Goal: Browse casually: Explore the website without a specific task or goal

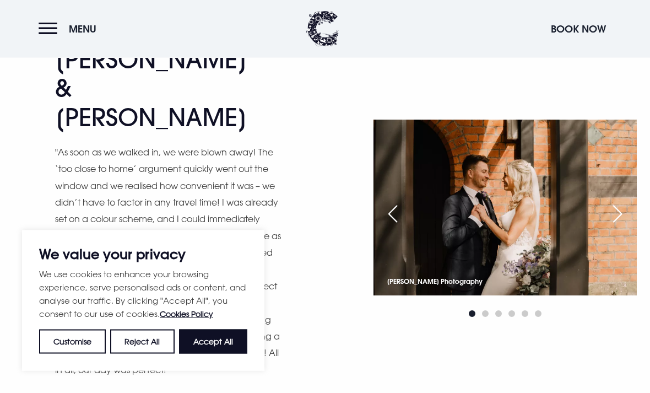
scroll to position [4259, 0]
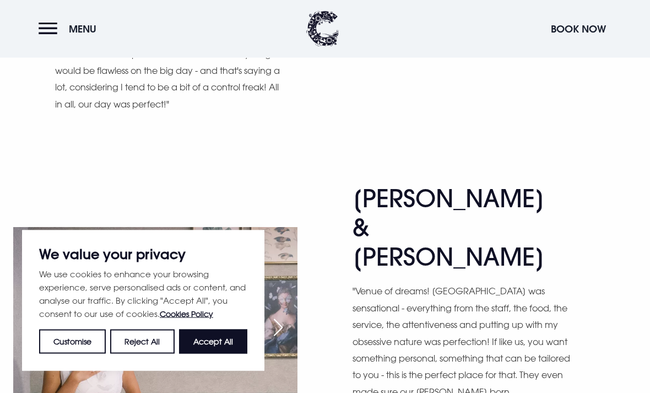
scroll to position [4529, 0]
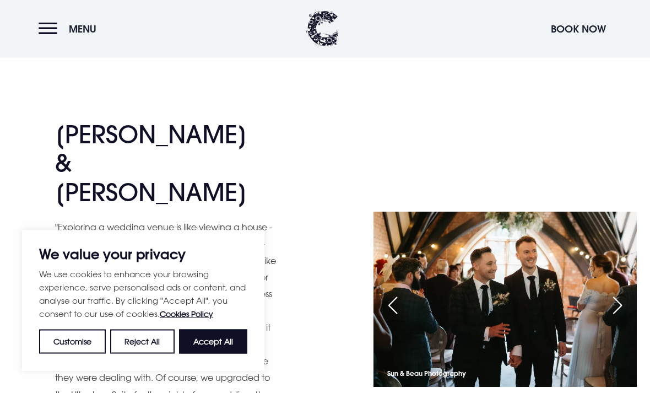
scroll to position [4945, 0]
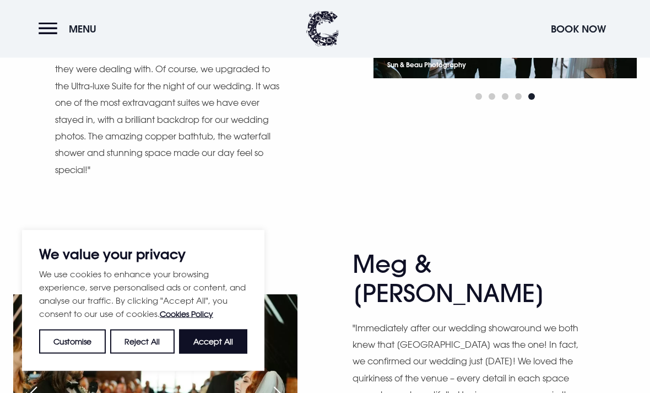
scroll to position [5253, 0]
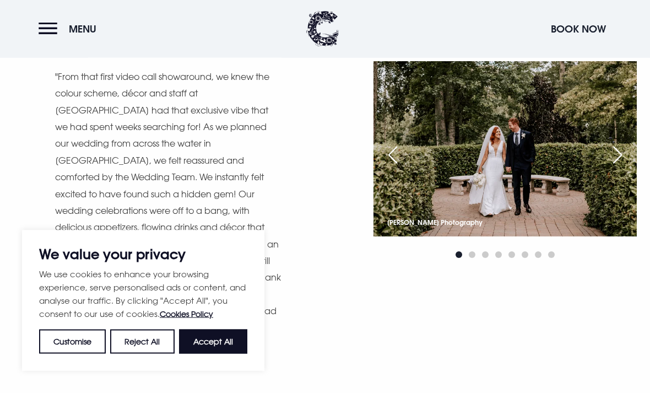
scroll to position [5892, 0]
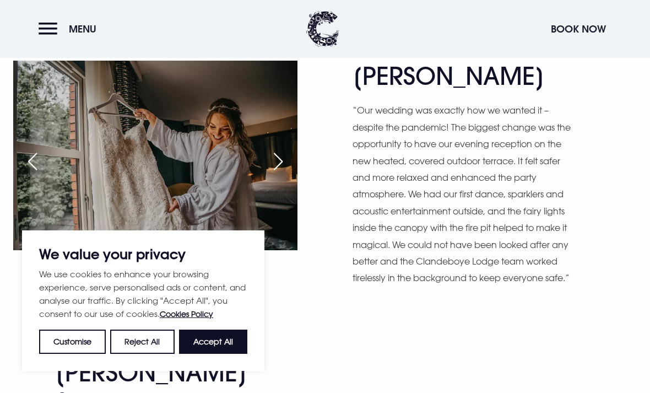
scroll to position [6267, 0]
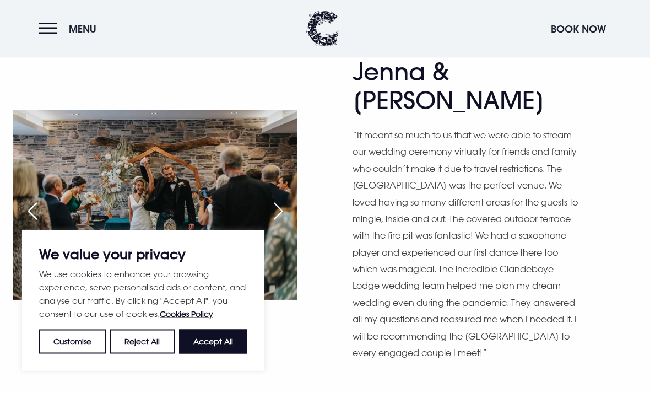
scroll to position [6948, 0]
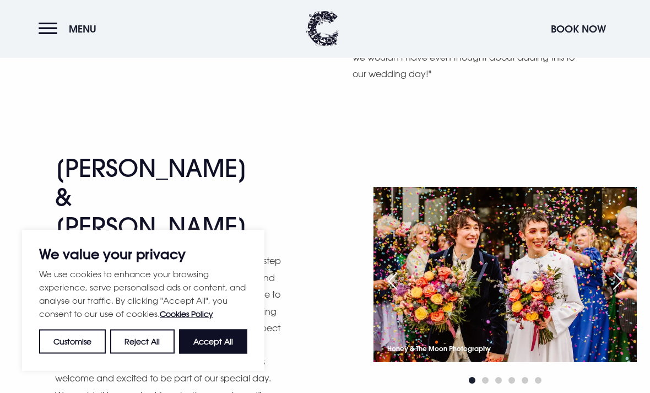
scroll to position [3573, 0]
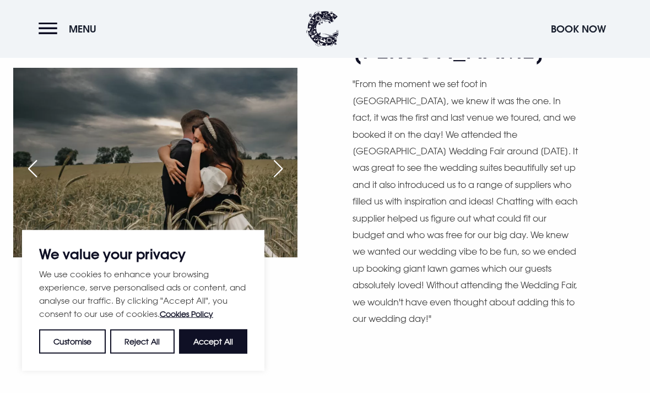
scroll to position [3315, 0]
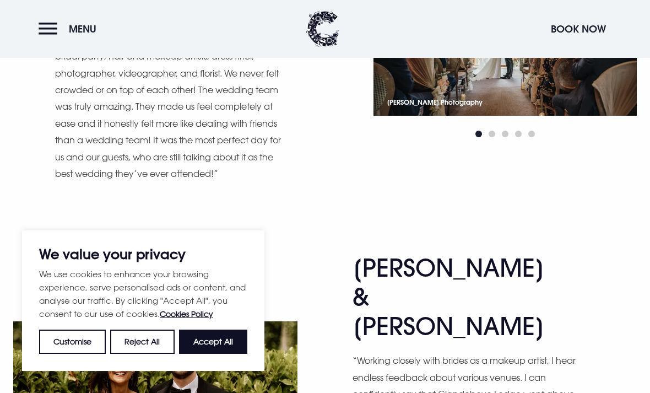
scroll to position [2322, 0]
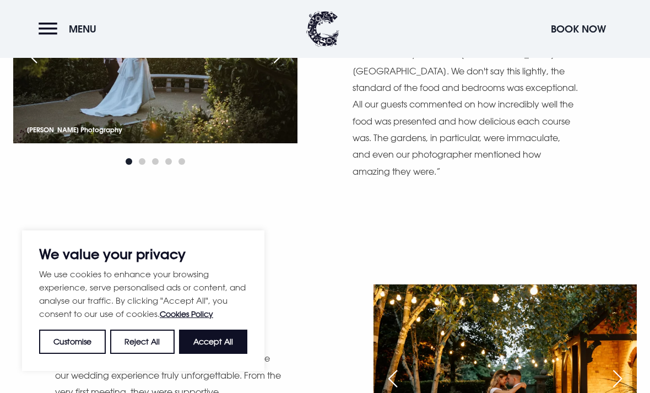
scroll to position [1271, 0]
